Goal: Task Accomplishment & Management: Manage account settings

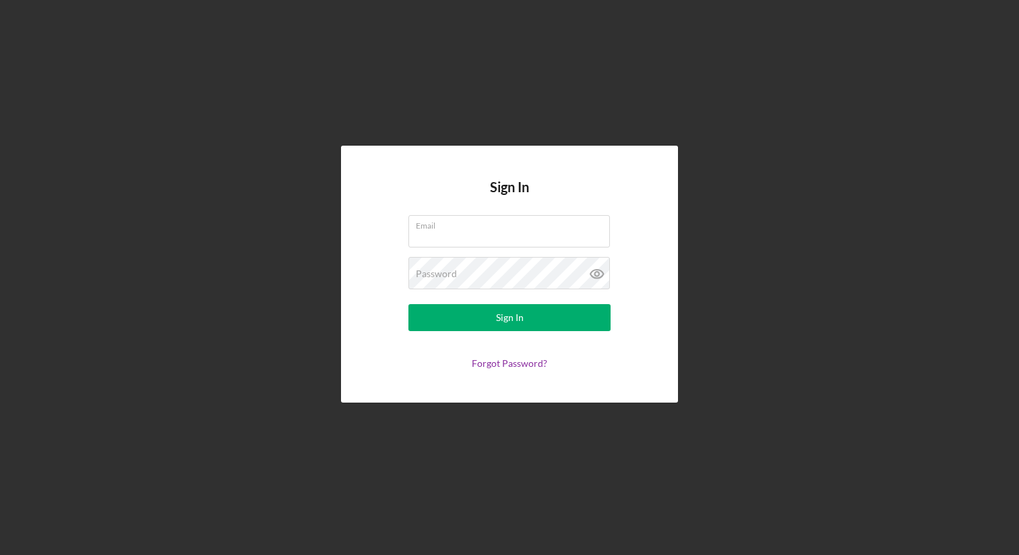
type input "erin@nwaccessfund.org"
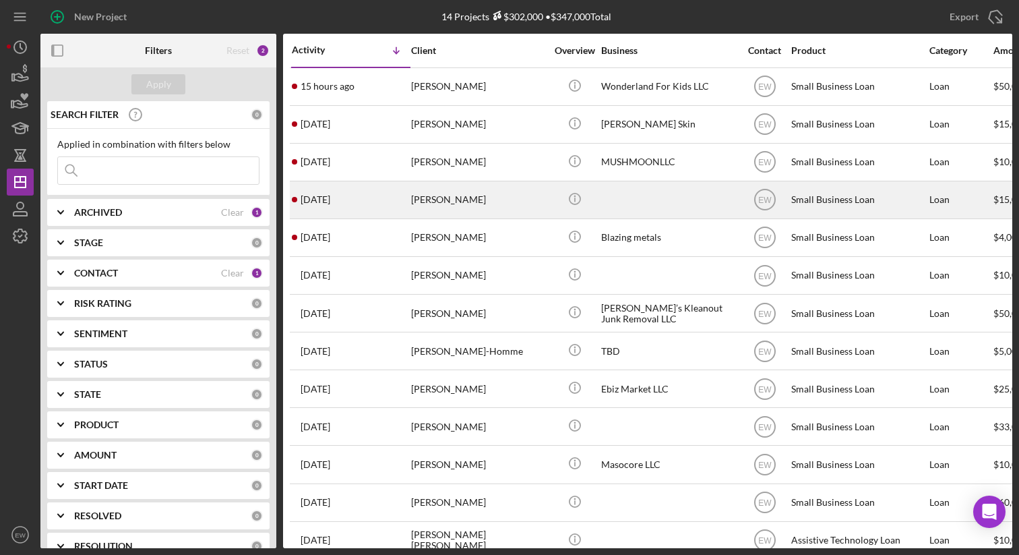
click at [532, 195] on div "Sara Rieker" at bounding box center [478, 200] width 135 height 36
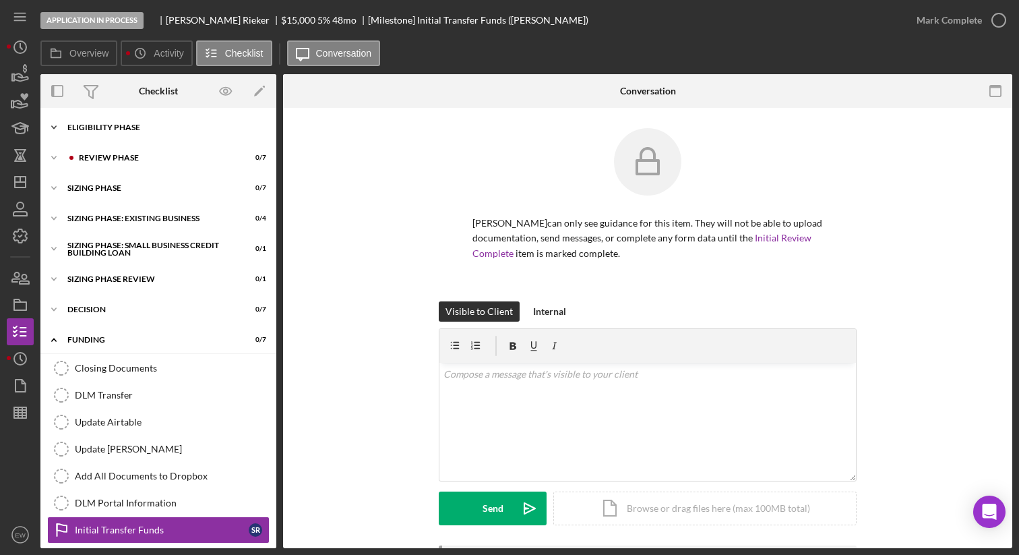
click at [176, 124] on div "Eligibility Phase" at bounding box center [163, 127] width 192 height 8
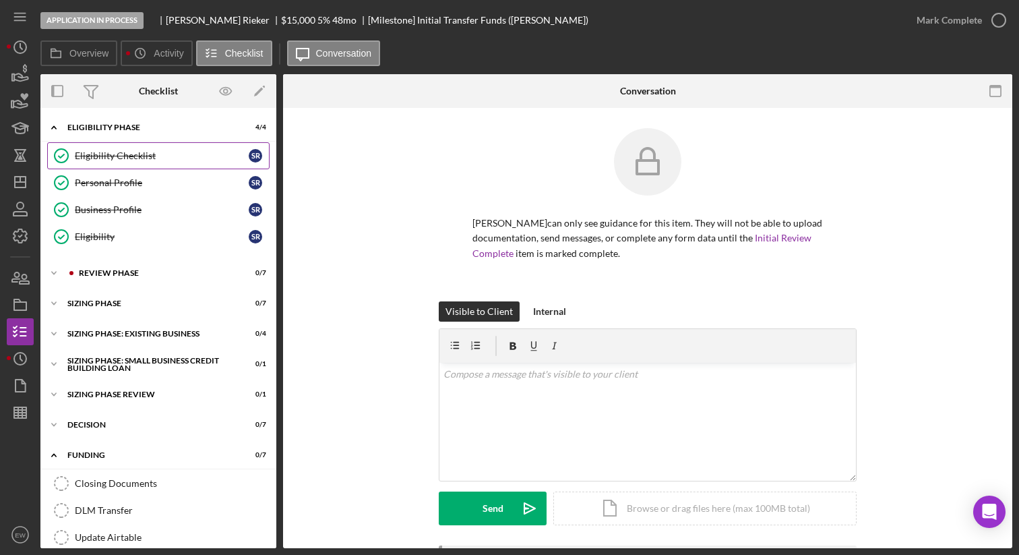
click at [162, 149] on link "Eligibility Checklist Eligibility Checklist S R" at bounding box center [158, 155] width 222 height 27
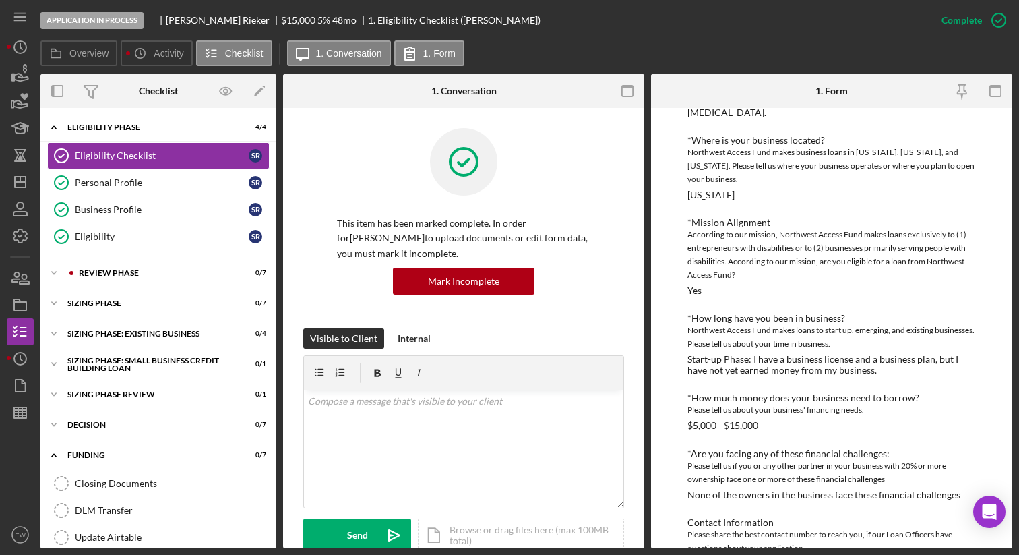
scroll to position [181, 0]
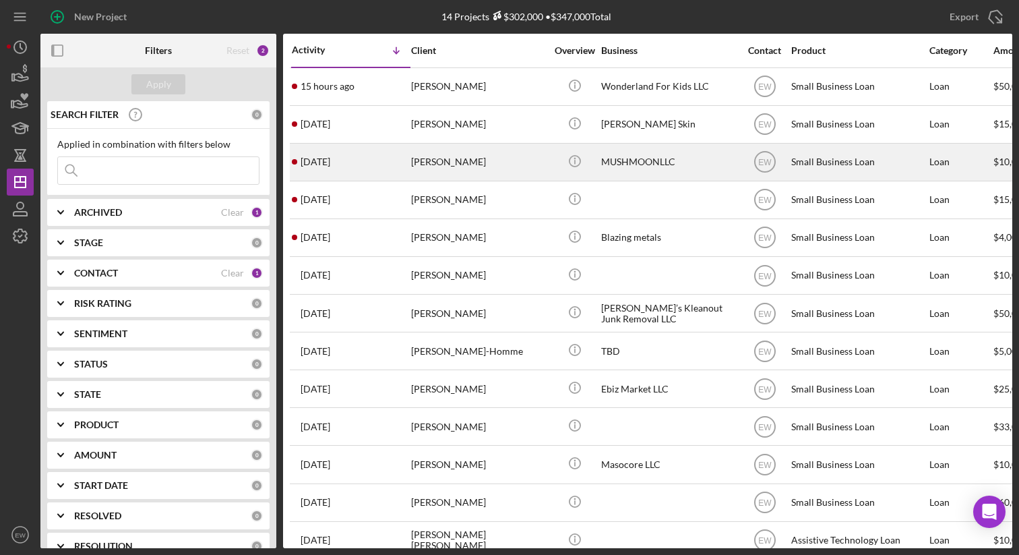
click at [349, 156] on div "4 days ago Alexis Leilua" at bounding box center [351, 162] width 118 height 36
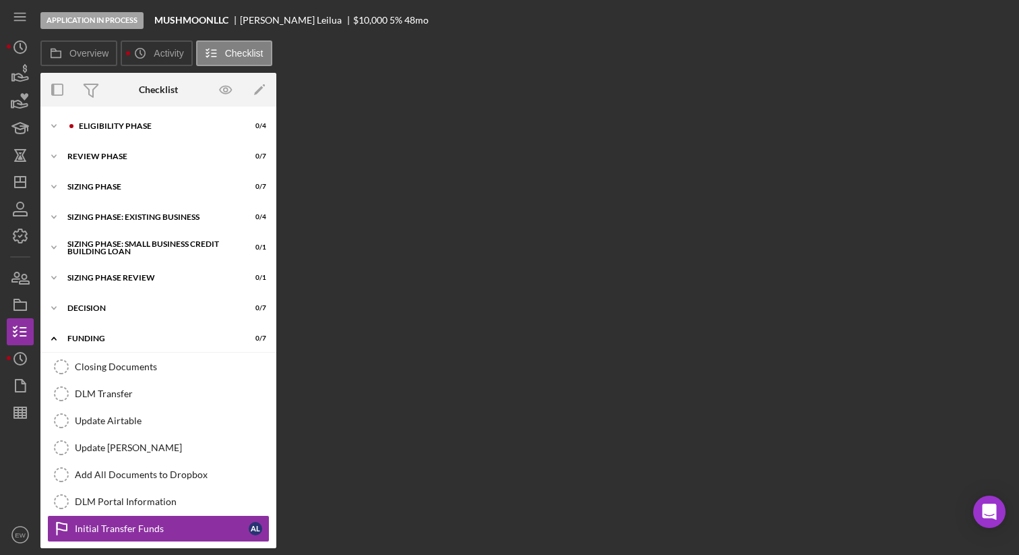
scroll to position [7, 0]
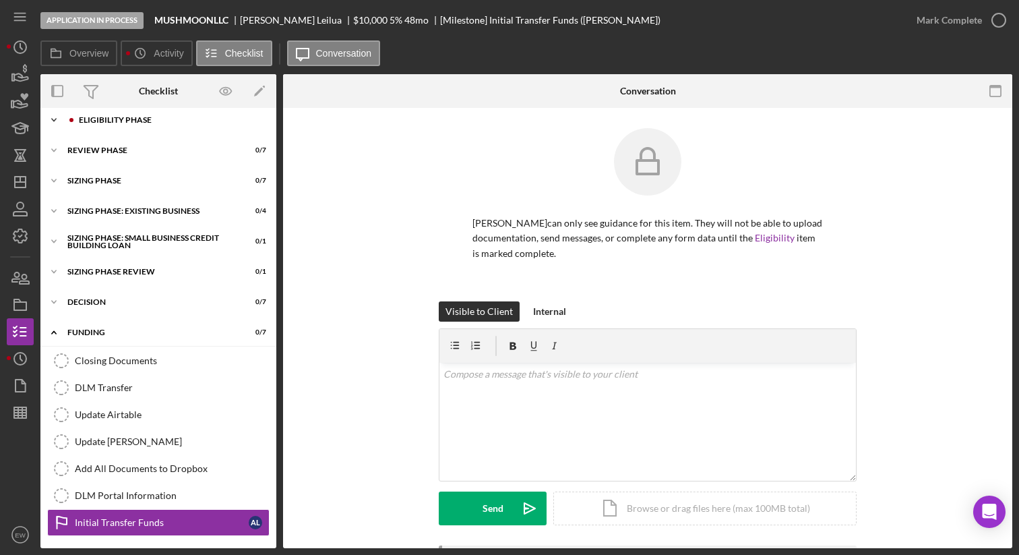
click at [189, 121] on div "Eligibility Phase" at bounding box center [169, 120] width 181 height 8
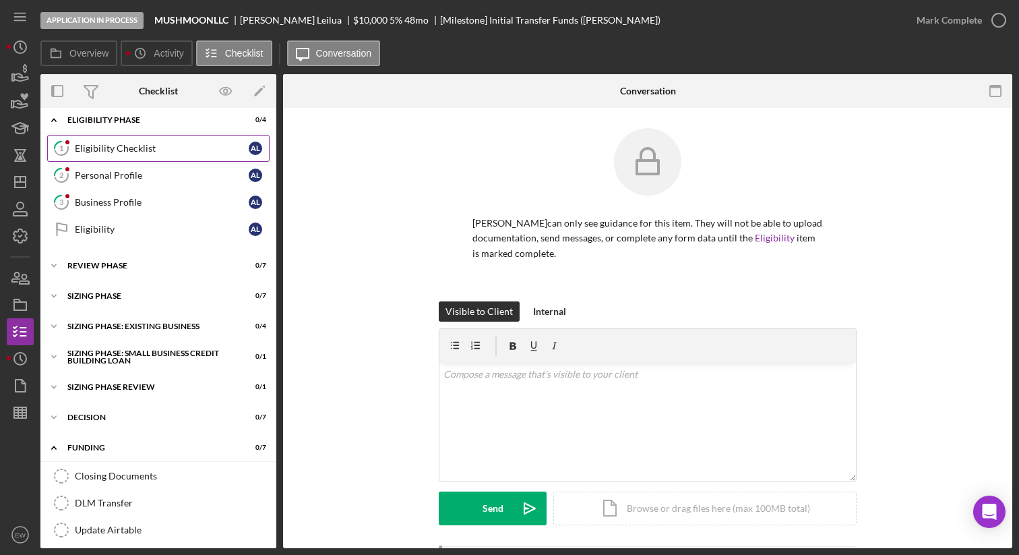
click at [177, 146] on div "Eligibility Checklist" at bounding box center [162, 148] width 174 height 11
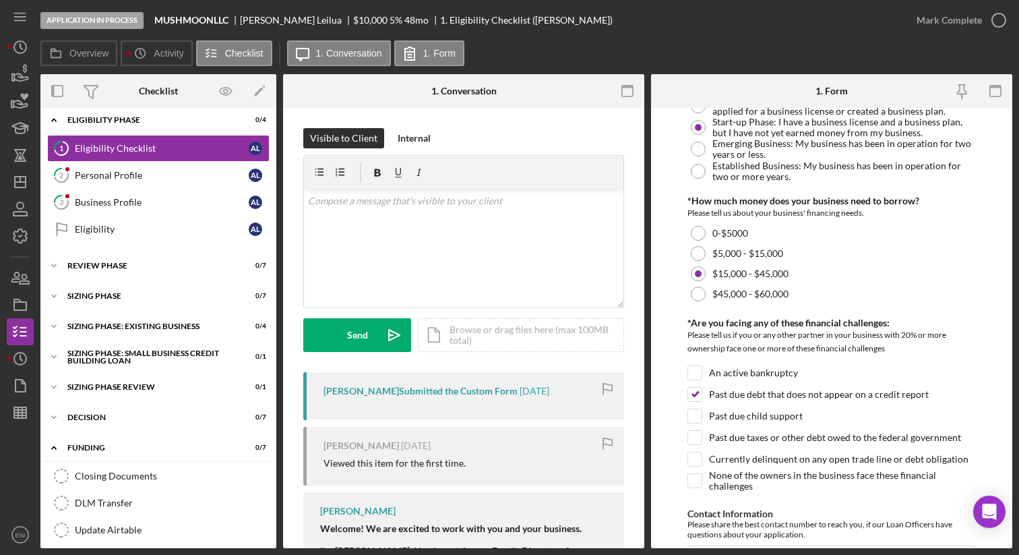
scroll to position [489, 0]
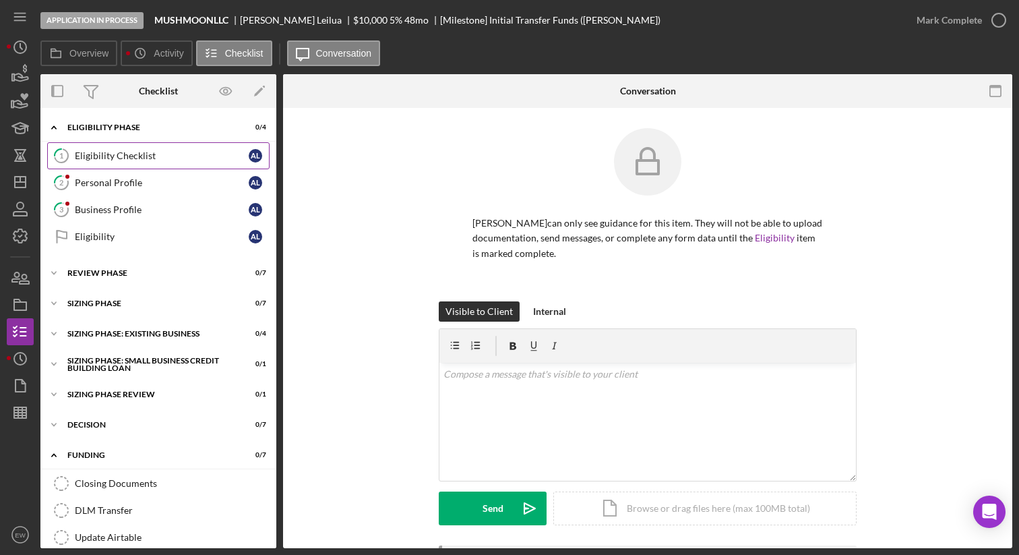
click at [150, 154] on div "Eligibility Checklist" at bounding box center [162, 155] width 174 height 11
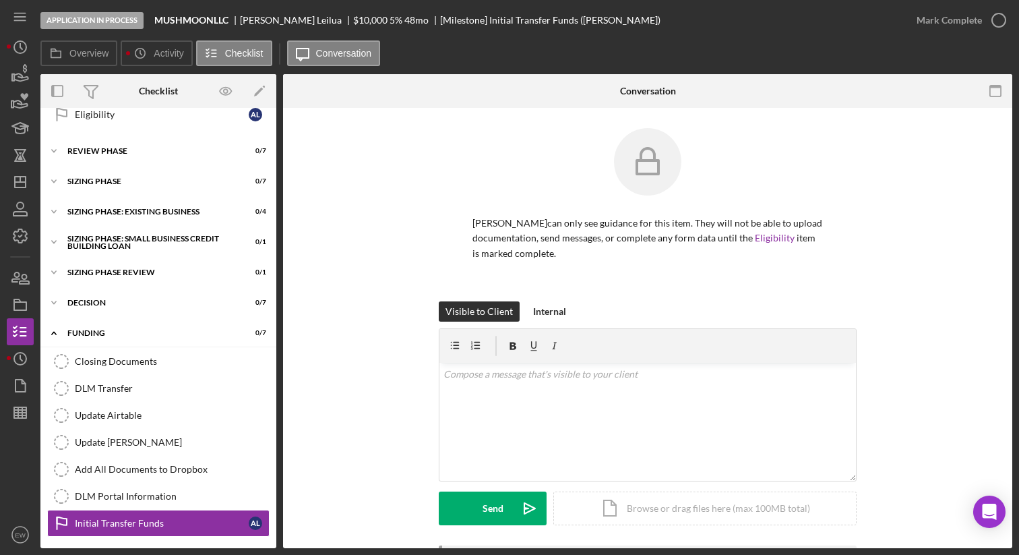
scroll to position [124, 0]
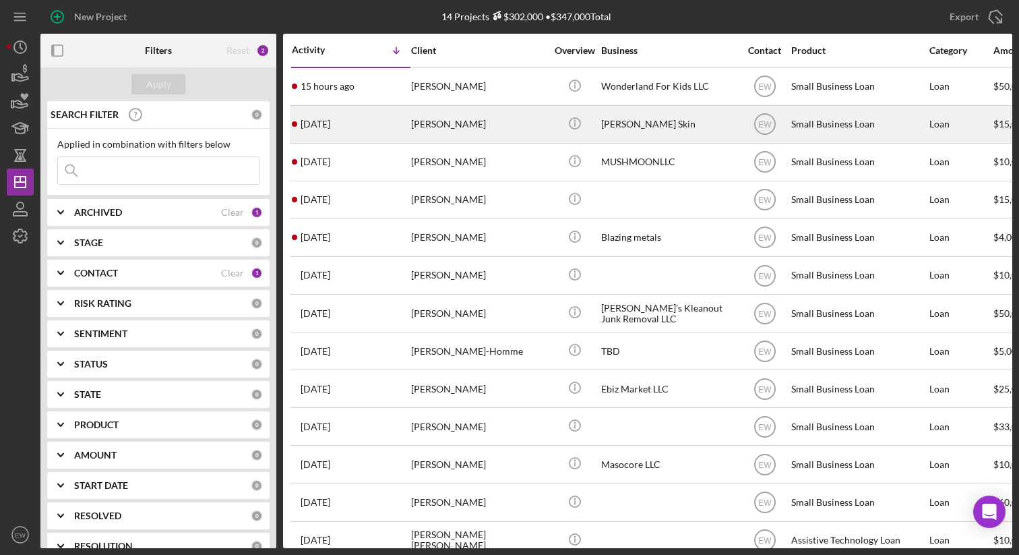
click at [358, 127] on div "3 days ago Scotty Provo" at bounding box center [351, 125] width 118 height 36
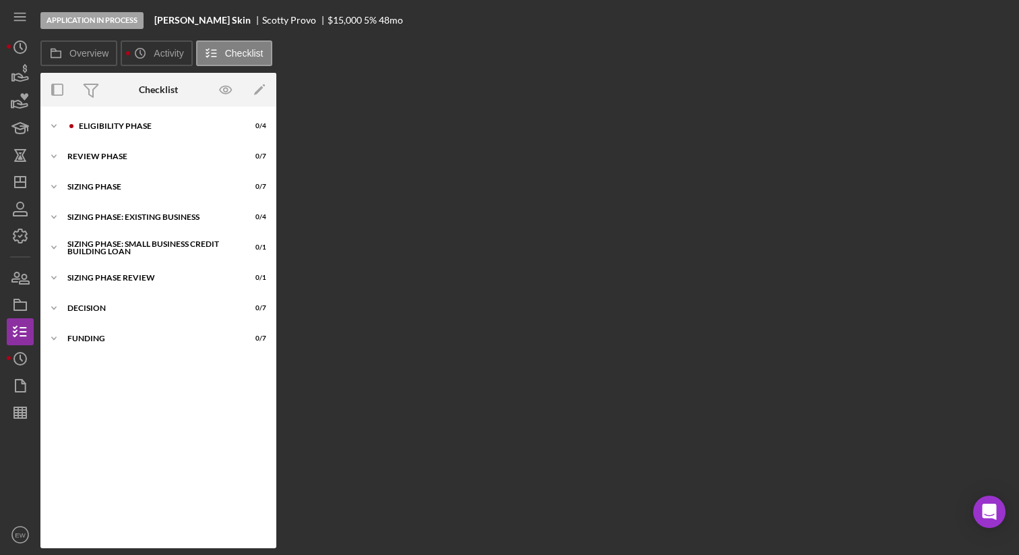
scroll to position [7, 0]
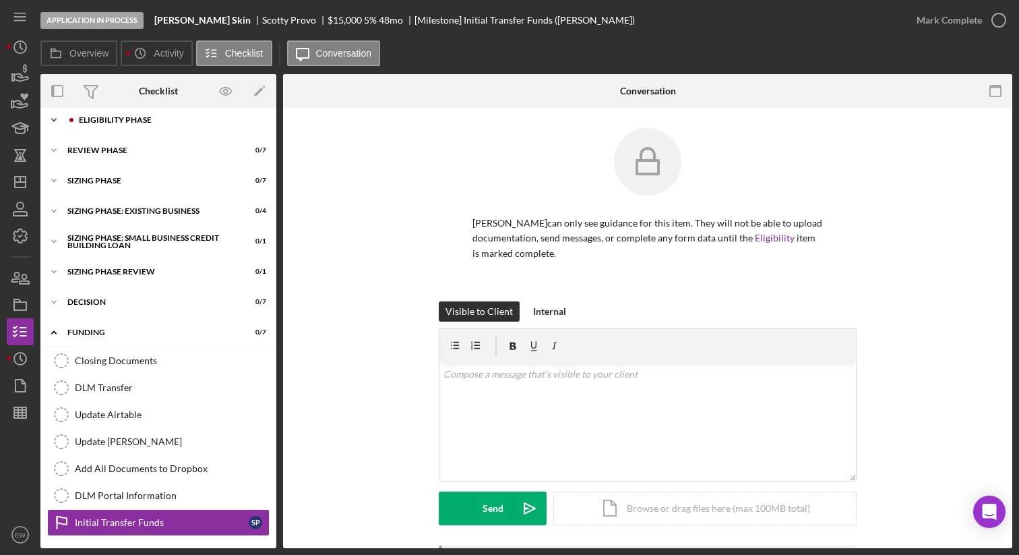
click at [160, 121] on div "Eligibility Phase" at bounding box center [169, 120] width 181 height 8
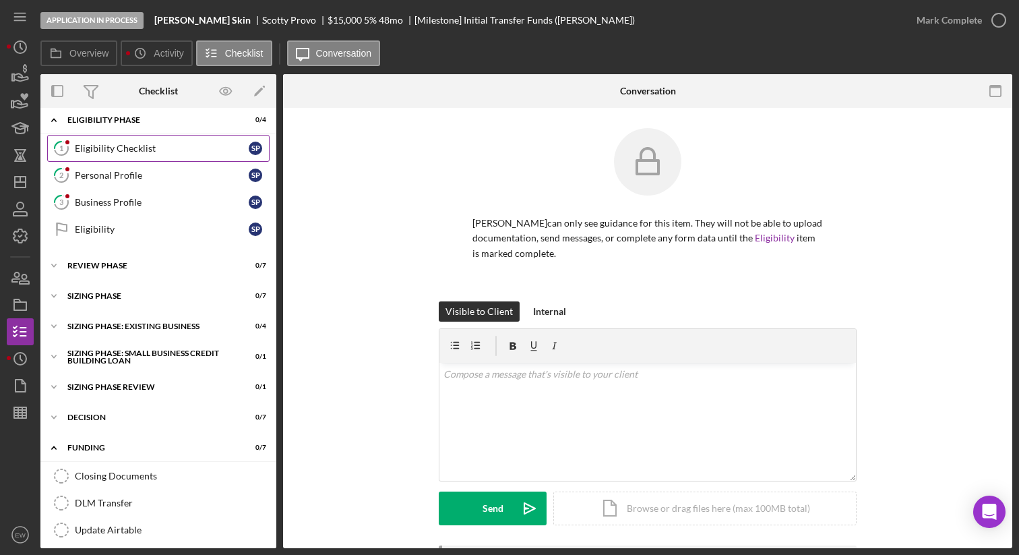
click at [173, 139] on link "1 Eligibility Checklist S P" at bounding box center [158, 148] width 222 height 27
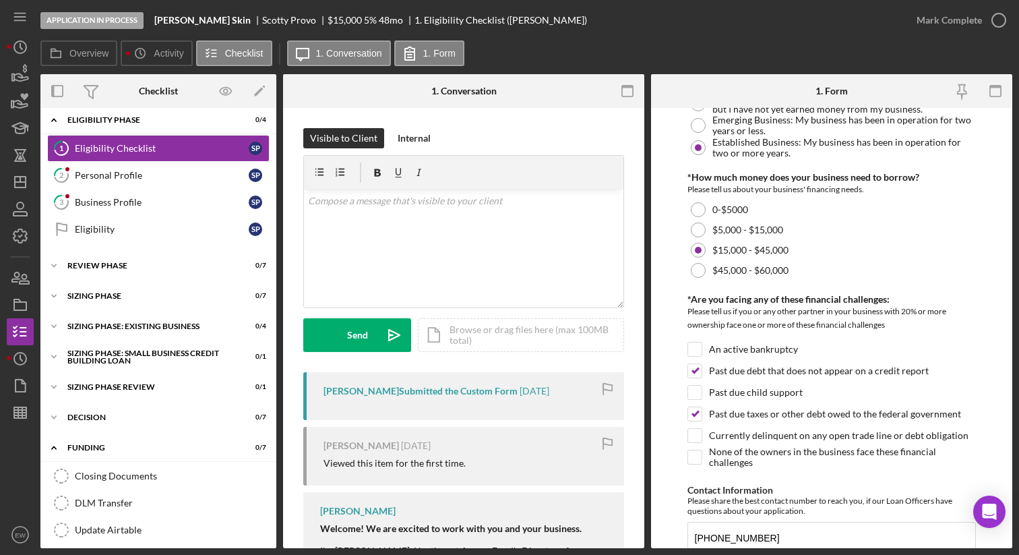
scroll to position [489, 0]
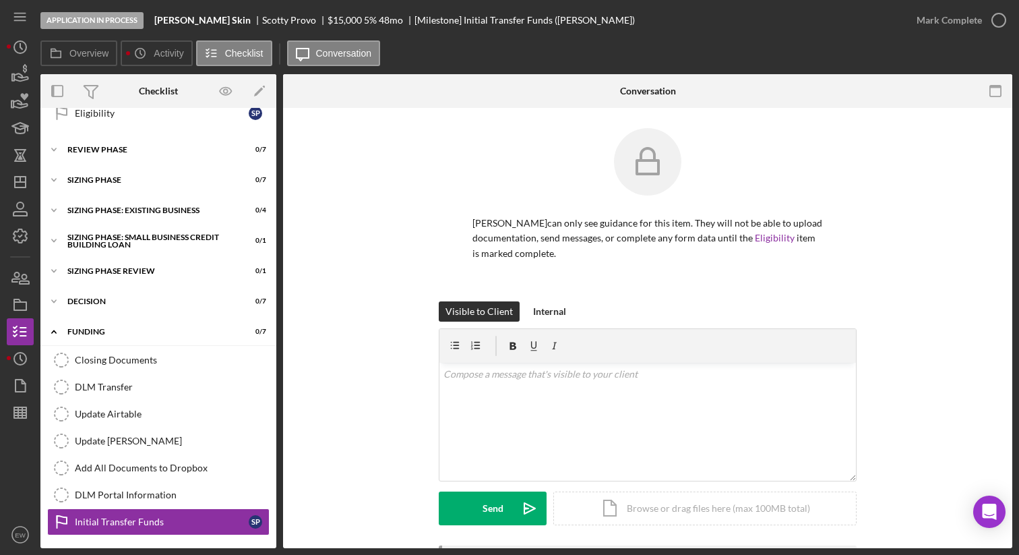
scroll to position [124, 0]
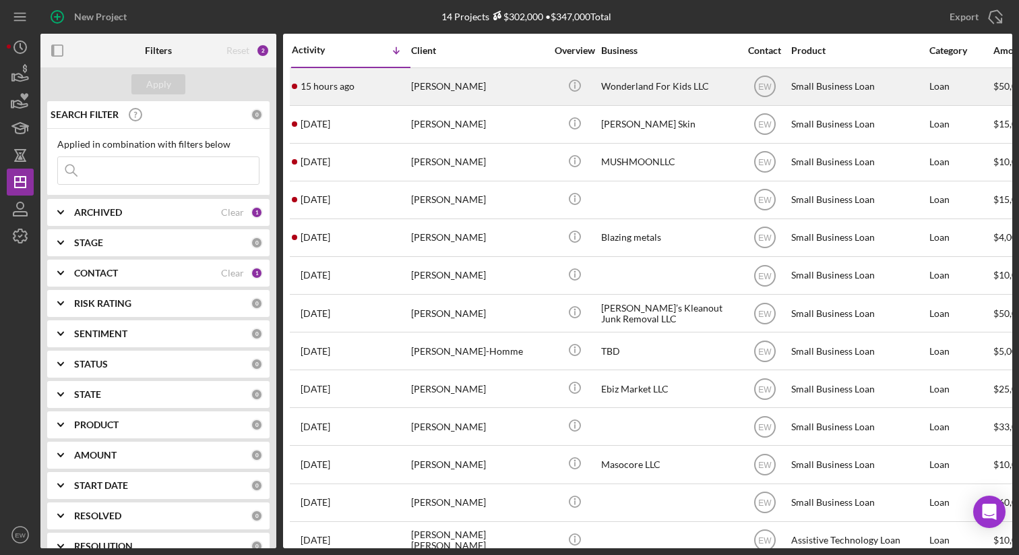
click at [371, 95] on div "15 hours ago Zara Trye" at bounding box center [351, 87] width 118 height 36
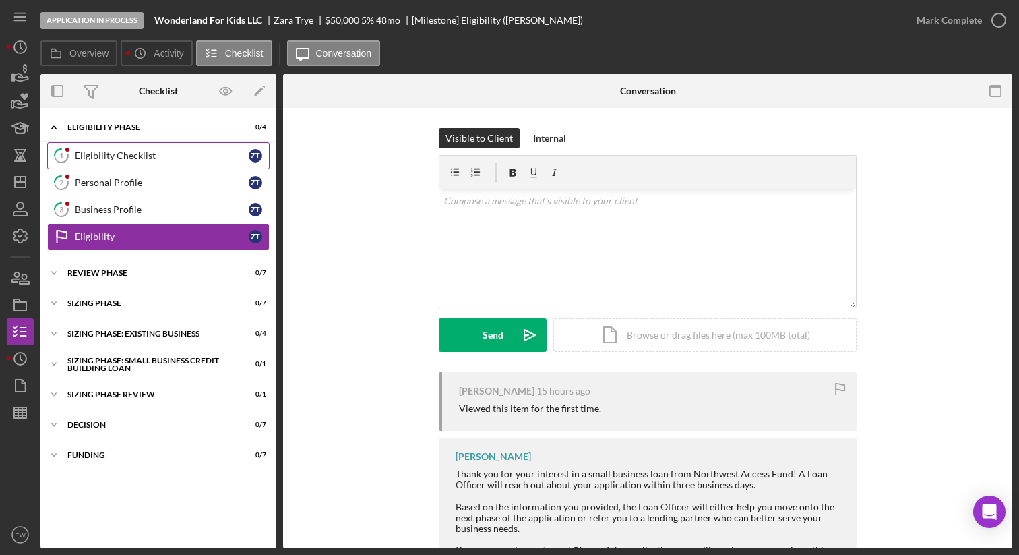
click at [158, 149] on link "1 Eligibility Checklist Z T" at bounding box center [158, 155] width 222 height 27
